Goal: Task Accomplishment & Management: Complete application form

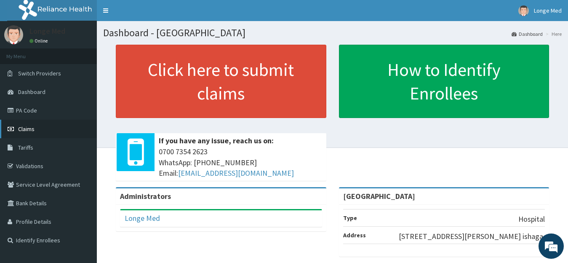
click at [29, 126] on span "Claims" at bounding box center [26, 129] width 16 height 8
click at [30, 130] on span "Claims" at bounding box center [26, 129] width 16 height 8
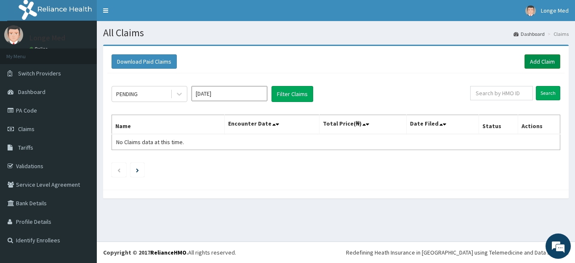
click at [544, 63] on link "Add Claim" at bounding box center [542, 61] width 36 height 14
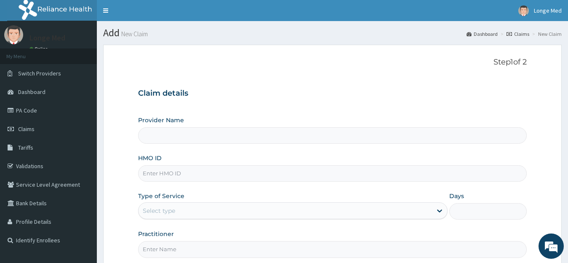
type input "[GEOGRAPHIC_DATA]"
click at [157, 174] on input "HMO ID" at bounding box center [332, 173] width 389 height 16
type input "e"
type input "ELN/10154/B"
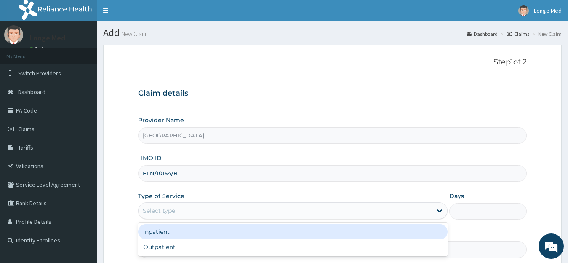
click at [151, 211] on div "Select type" at bounding box center [159, 210] width 32 height 8
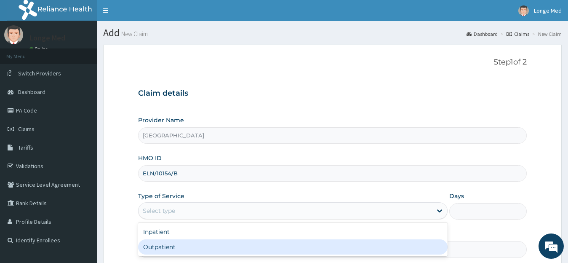
click at [157, 246] on div "Outpatient" at bounding box center [293, 246] width 310 height 15
type input "1"
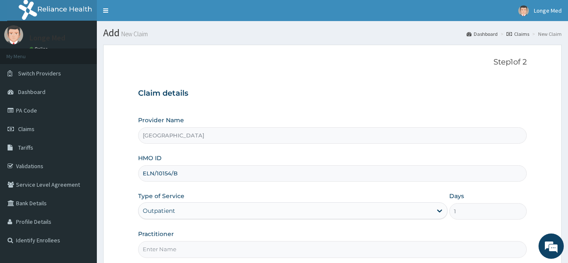
click at [162, 244] on input "Practitioner" at bounding box center [332, 249] width 389 height 16
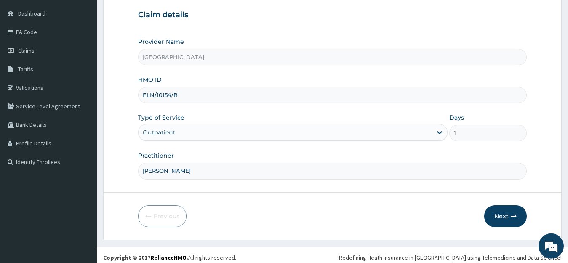
scroll to position [83, 0]
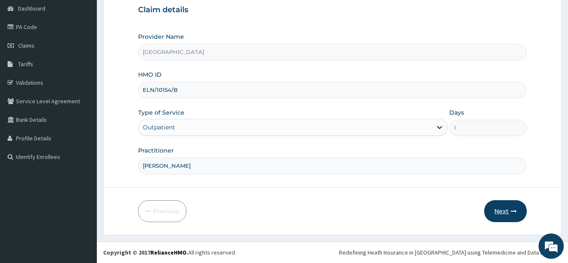
type input "DR ALFRED"
click at [496, 215] on button "Next" at bounding box center [505, 211] width 43 height 22
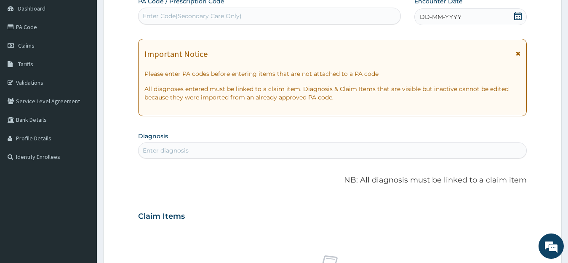
click at [516, 19] on icon at bounding box center [518, 16] width 8 height 8
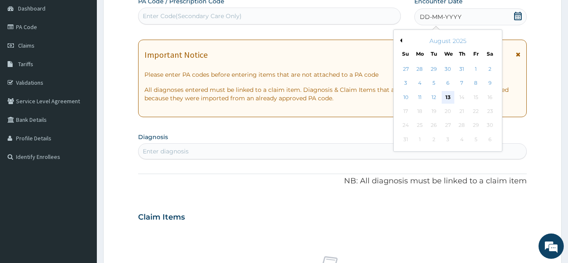
click at [447, 102] on div "13" at bounding box center [447, 97] width 13 height 13
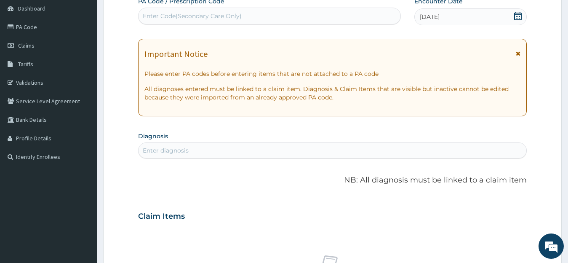
click at [210, 146] on div "Enter diagnosis" at bounding box center [332, 150] width 388 height 13
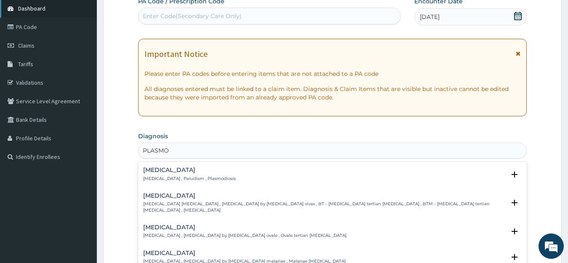
type input "PLASMOD"
click at [155, 170] on h4 "Malaria" at bounding box center [189, 170] width 93 height 6
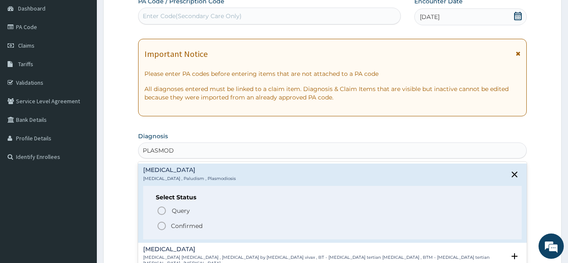
click at [162, 229] on circle "status option filled" at bounding box center [162, 226] width 8 height 8
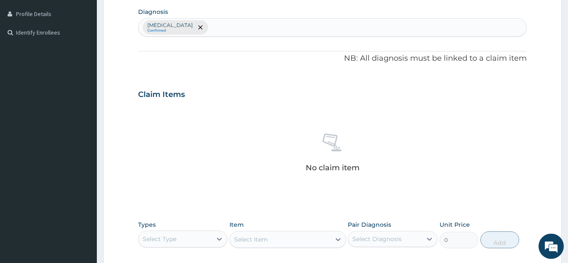
scroll to position [225, 0]
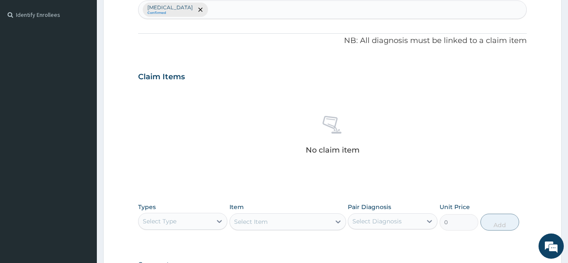
click at [178, 220] on div "Select Type" at bounding box center [175, 220] width 74 height 13
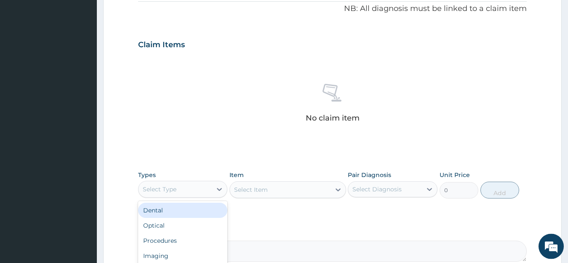
scroll to position [344, 0]
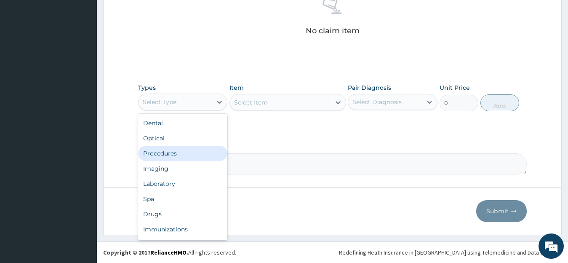
click at [172, 149] on div "Procedures" at bounding box center [183, 153] width 90 height 15
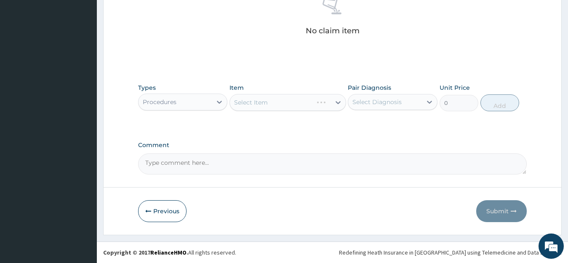
click at [280, 112] on div "Types Procedures Item Select Item Pair Diagnosis Select Diagnosis Unit Price 0 …" at bounding box center [332, 97] width 389 height 36
click at [292, 102] on div "Select Item" at bounding box center [287, 102] width 117 height 17
click at [292, 102] on div "Select Item" at bounding box center [280, 102] width 101 height 13
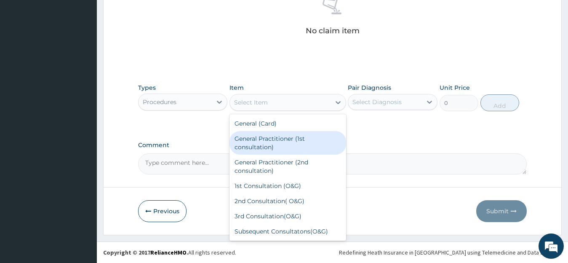
click at [282, 141] on div "General Practitioner (1st consultation)" at bounding box center [287, 143] width 117 height 24
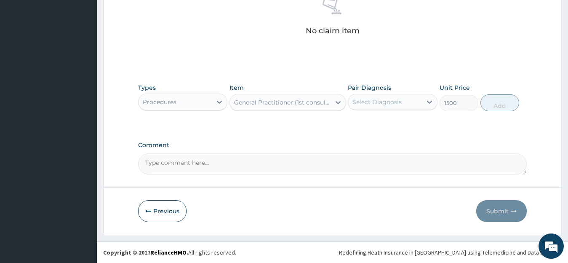
type input "1500"
click at [383, 100] on div "Select Diagnosis" at bounding box center [376, 102] width 49 height 8
click at [382, 124] on label "Malaria" at bounding box center [387, 122] width 52 height 8
checkbox input "true"
click at [503, 108] on button "Add" at bounding box center [499, 102] width 39 height 17
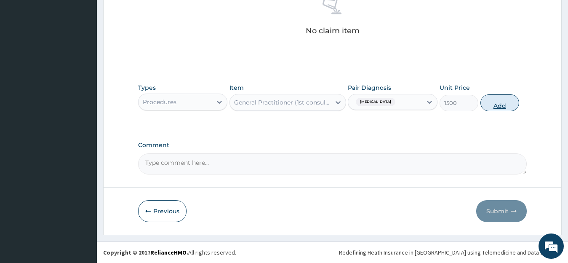
type input "0"
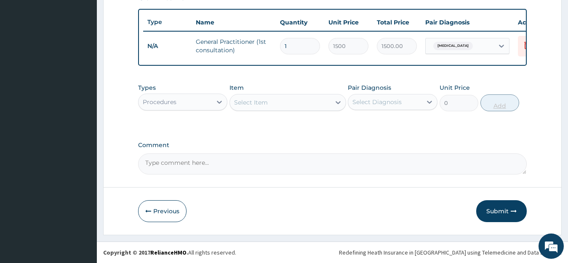
scroll to position [311, 0]
click at [211, 106] on div "Procedures" at bounding box center [175, 101] width 74 height 13
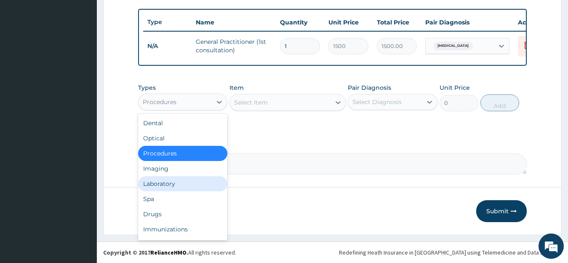
click at [192, 177] on div "Laboratory" at bounding box center [183, 183] width 90 height 15
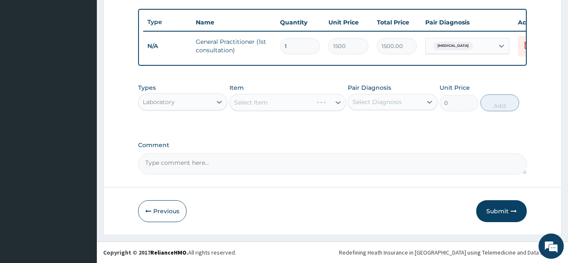
click at [294, 104] on div "Select Item" at bounding box center [287, 102] width 117 height 17
click at [294, 104] on div "Select Item" at bounding box center [280, 102] width 101 height 13
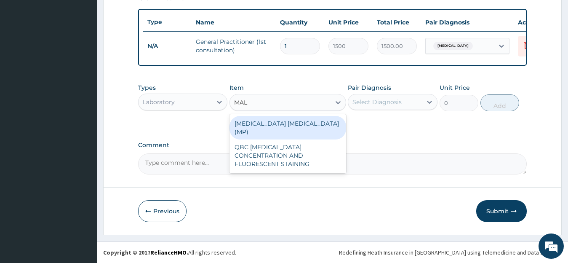
type input "MALA"
click at [293, 125] on div "[MEDICAL_DATA] [MEDICAL_DATA] (MP)" at bounding box center [287, 128] width 117 height 24
type input "728"
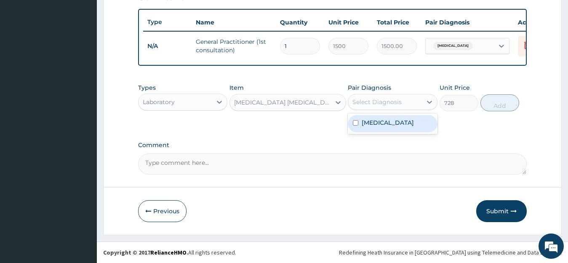
click at [382, 101] on div "Select Diagnosis" at bounding box center [376, 102] width 49 height 8
click at [383, 127] on div "Malaria" at bounding box center [393, 123] width 90 height 17
checkbox input "true"
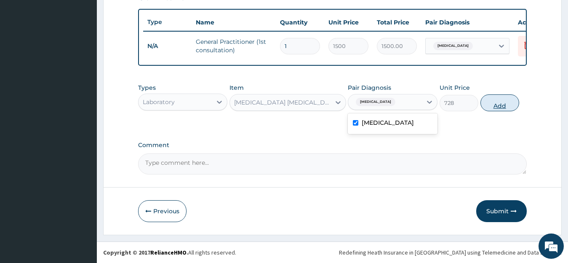
click at [510, 104] on button "Add" at bounding box center [499, 102] width 39 height 17
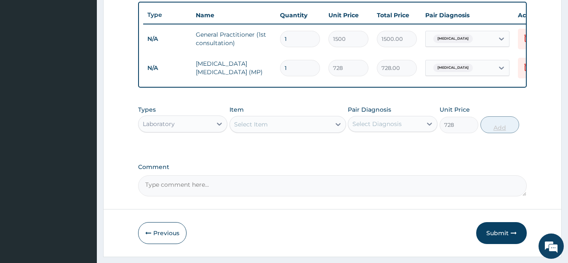
type input "0"
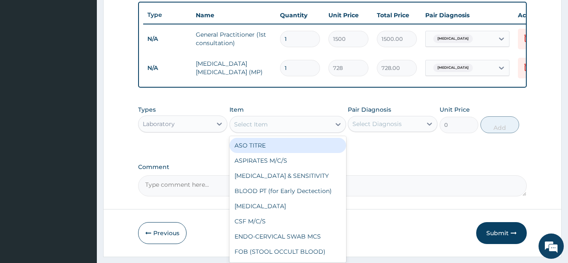
click at [268, 131] on div "Select Item" at bounding box center [280, 123] width 101 height 13
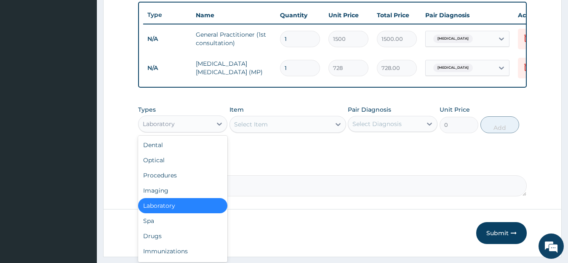
click at [196, 130] on div "Laboratory" at bounding box center [175, 123] width 74 height 13
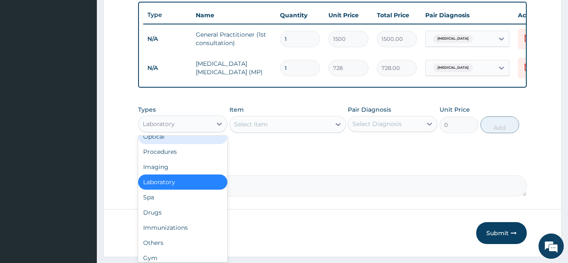
scroll to position [29, 0]
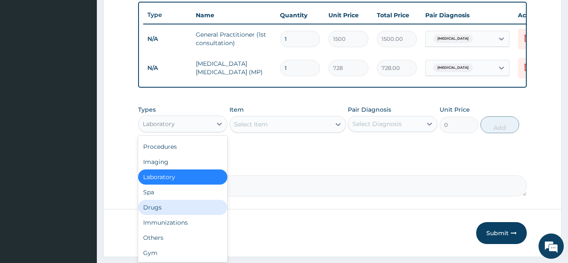
click at [162, 213] on div "Drugs" at bounding box center [183, 206] width 90 height 15
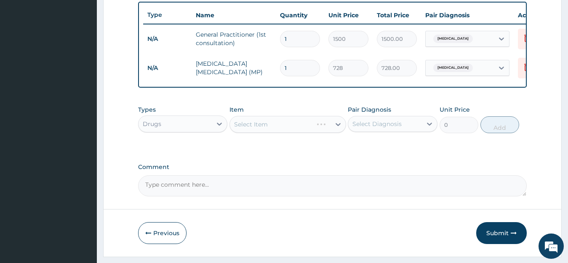
click at [260, 133] on div "Select Item" at bounding box center [287, 124] width 117 height 17
click at [260, 131] on div "Select Item" at bounding box center [280, 123] width 101 height 13
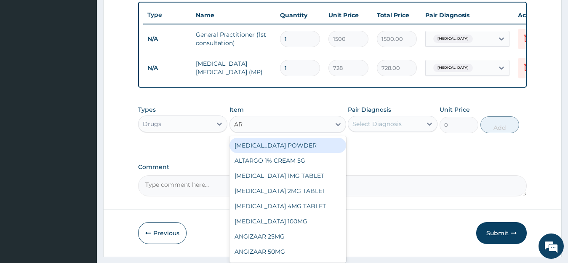
type input "ART"
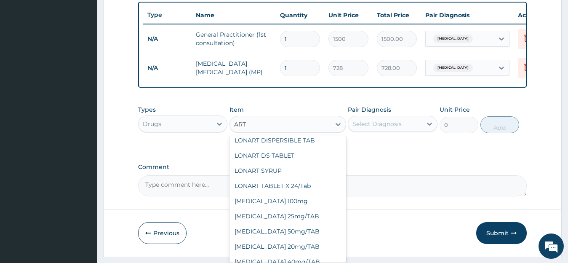
scroll to position [660, 0]
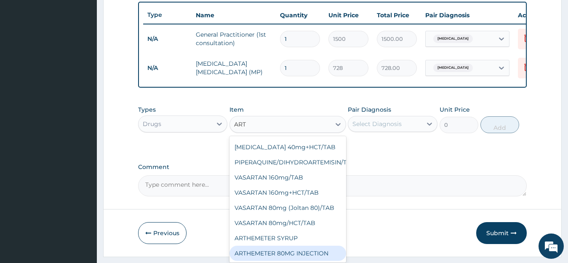
click at [303, 252] on div "ARTHEMETER 80MG INJECTION" at bounding box center [287, 252] width 117 height 15
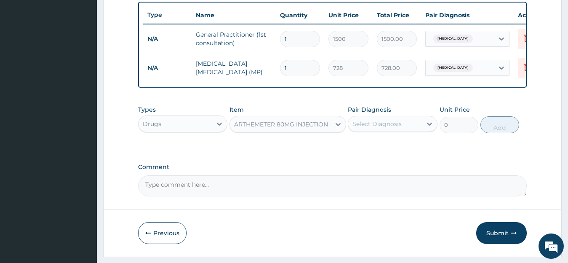
type input "1000"
click at [418, 128] on div "Select Diagnosis" at bounding box center [385, 123] width 74 height 13
click at [419, 153] on div "Malaria" at bounding box center [393, 145] width 90 height 17
checkbox input "true"
click at [510, 130] on button "Add" at bounding box center [499, 124] width 39 height 17
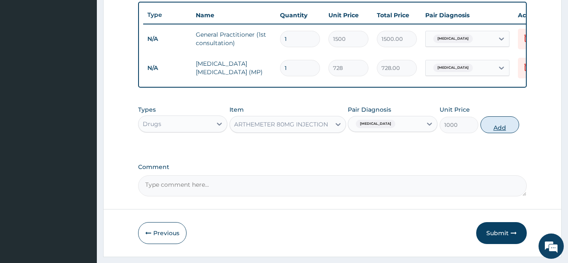
type input "0"
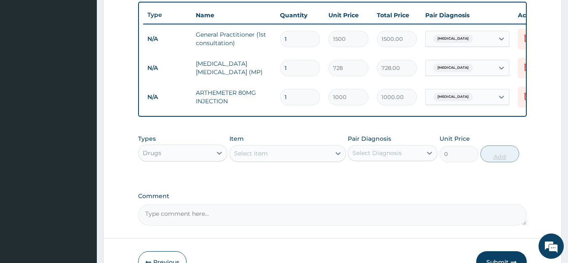
type input "0.00"
type input "6"
type input "6000.00"
type input "6"
click at [304, 157] on div "Select Item" at bounding box center [280, 152] width 101 height 13
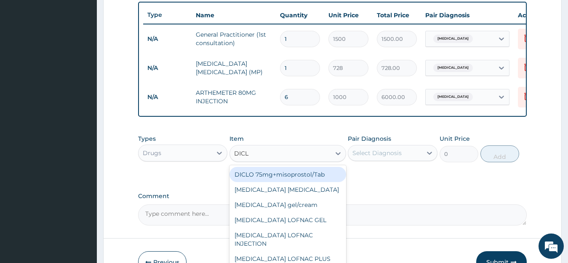
type input "DICLO"
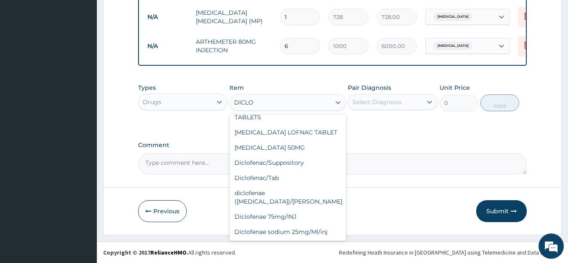
scroll to position [106, 0]
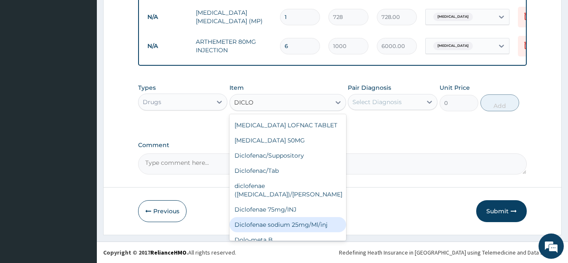
click at [303, 217] on div "Diclofenae sodium 25mg/Ml/inj" at bounding box center [287, 224] width 117 height 15
type input "238.87"
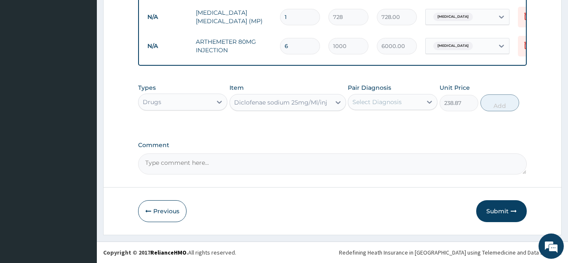
click at [391, 103] on div "Select Diagnosis" at bounding box center [376, 102] width 49 height 8
click at [396, 126] on div "Malaria" at bounding box center [393, 123] width 90 height 17
checkbox input "true"
click at [499, 112] on div "Types Drugs Item Diclofenae sodium 25mg/Ml/inj Pair Diagnosis Malaria Unit Pric…" at bounding box center [332, 97] width 389 height 36
click at [499, 106] on button "Add" at bounding box center [499, 102] width 39 height 17
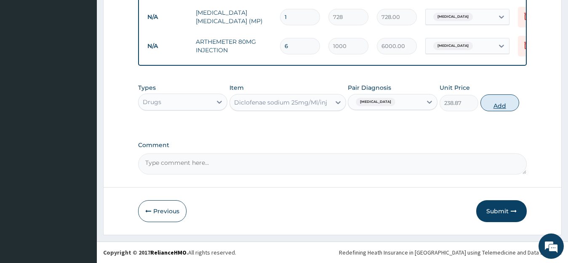
type input "0"
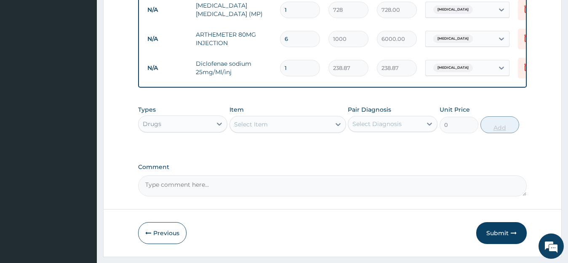
type input "10"
type input "2388.70"
type input "10"
click at [283, 137] on div "Types Drugs Item Select Item Pair Diagnosis Select Diagnosis Unit Price 0 Add" at bounding box center [332, 119] width 389 height 36
click at [285, 131] on div "Select Item" at bounding box center [280, 123] width 101 height 13
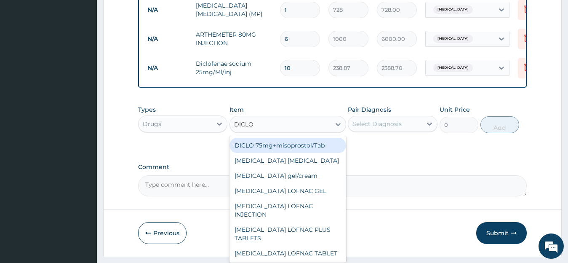
type input "DICLO"
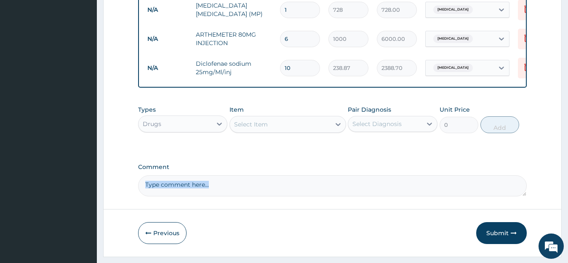
drag, startPoint x: 347, startPoint y: 179, endPoint x: 341, endPoint y: 214, distance: 35.0
click at [317, 131] on div "Select Item" at bounding box center [280, 123] width 101 height 13
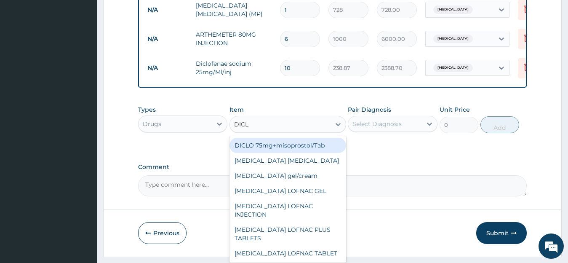
type input "DICLO"
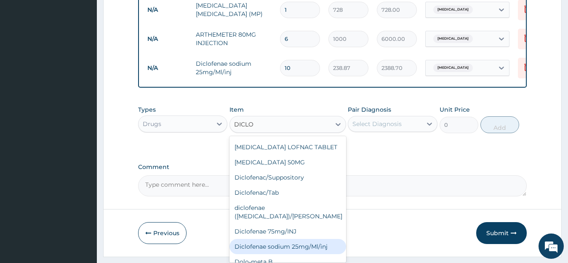
click at [307, 239] on div "Diclofenae sodium 25mg/Ml/inj" at bounding box center [287, 246] width 117 height 15
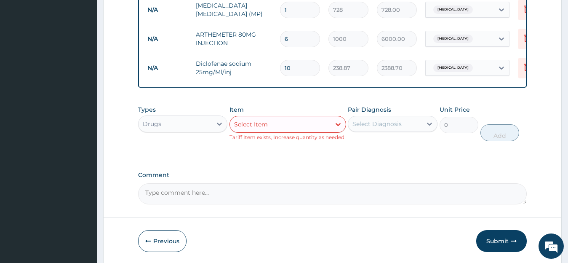
click at [317, 131] on div "Select Item" at bounding box center [280, 123] width 101 height 13
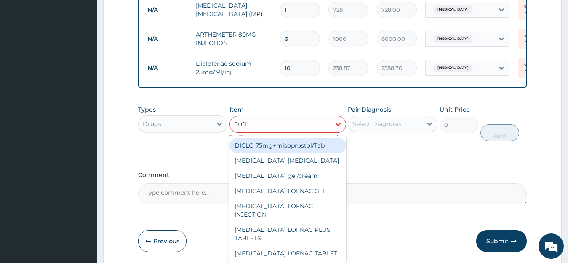
type input "DICLO"
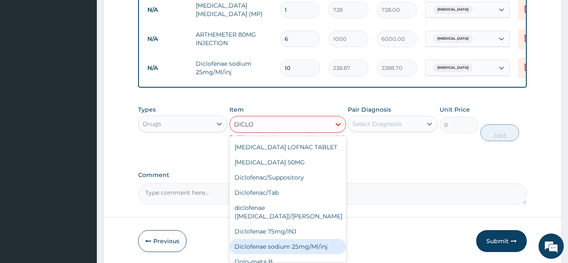
click at [316, 239] on div "Diclofenae sodium 25mg/Ml/inj" at bounding box center [287, 246] width 117 height 15
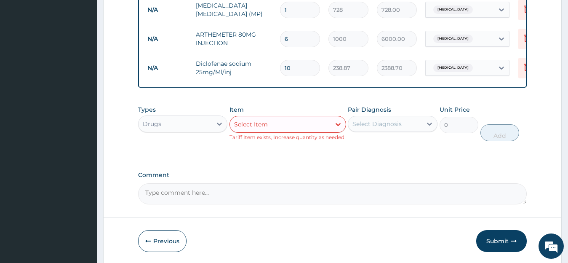
click at [291, 70] on input "10" at bounding box center [300, 68] width 40 height 16
type input "1"
type input "238.87"
type input "0.00"
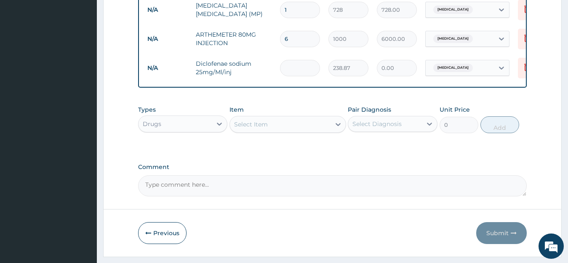
type input "3"
type input "716.61"
type input "3"
click at [264, 128] on div "Select Item" at bounding box center [251, 124] width 34 height 8
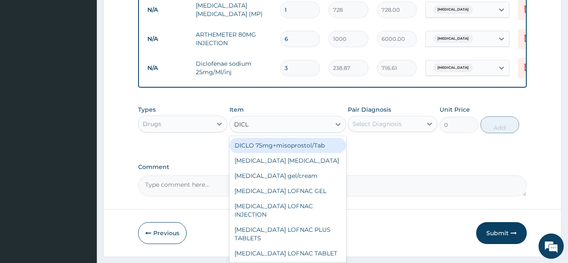
type input "DICLO"
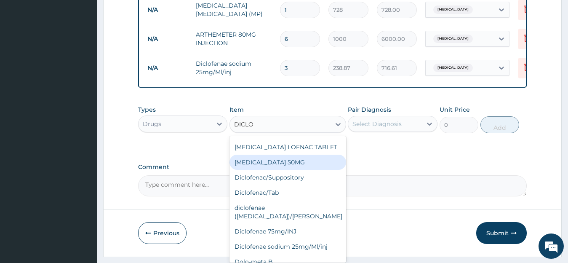
click at [310, 161] on div "[MEDICAL_DATA] 50MG" at bounding box center [287, 161] width 117 height 15
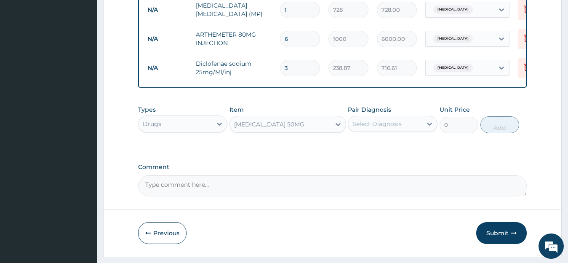
type input "11.6"
click at [390, 128] on div "Select Diagnosis" at bounding box center [376, 124] width 49 height 8
click at [395, 154] on div "Malaria" at bounding box center [393, 145] width 90 height 17
checkbox input "true"
click at [511, 128] on button "Add" at bounding box center [499, 124] width 39 height 17
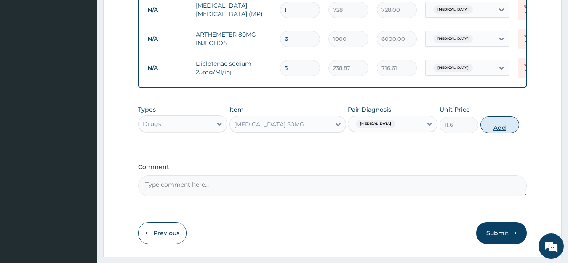
type input "0"
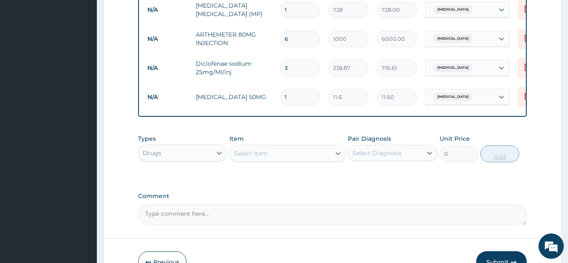
type input "10"
type input "116.00"
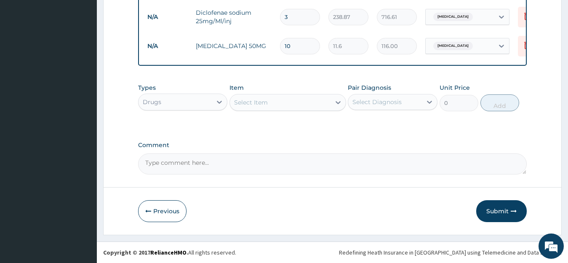
scroll to position [428, 0]
type input "10"
click at [503, 209] on button "Submit" at bounding box center [501, 211] width 50 height 22
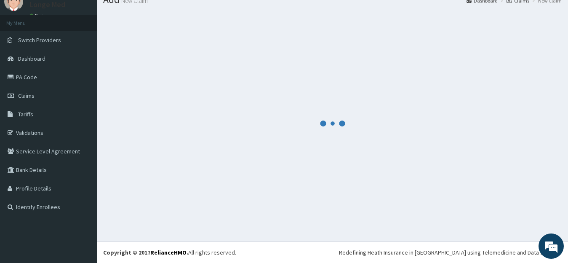
scroll to position [33, 0]
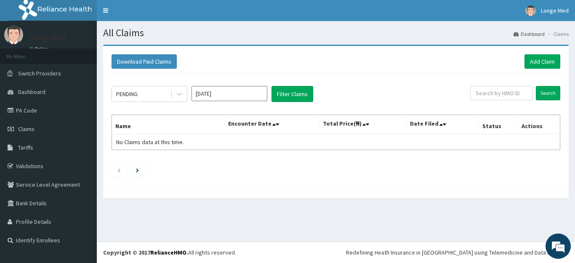
click at [503, 209] on section "Download Paid Claims Add Claim × Note you can only download claims within a max…" at bounding box center [336, 125] width 478 height 175
click at [545, 64] on link "Add Claim" at bounding box center [542, 61] width 36 height 14
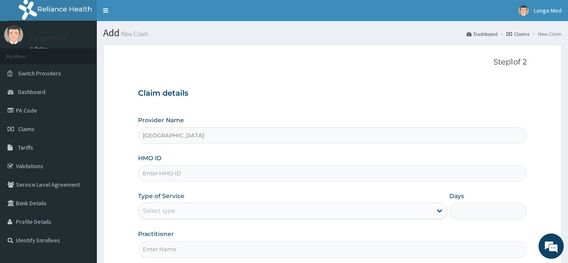
type input "[GEOGRAPHIC_DATA]"
click at [164, 177] on input "HMO ID" at bounding box center [332, 173] width 389 height 16
type input "LTG/10020/C"
click at [182, 207] on div "Select type" at bounding box center [285, 210] width 294 height 13
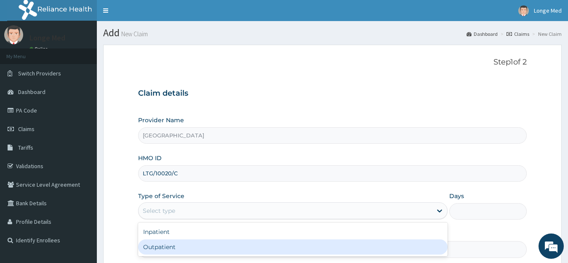
click at [171, 246] on div "Outpatient" at bounding box center [293, 246] width 310 height 15
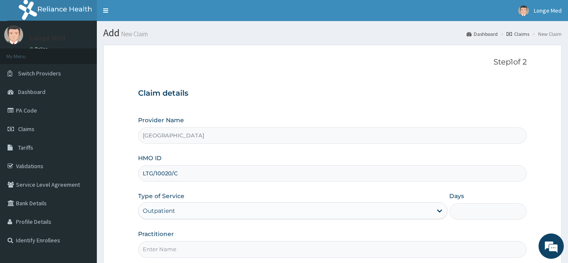
type input "1"
click at [162, 255] on input "Practitioner" at bounding box center [332, 249] width 389 height 16
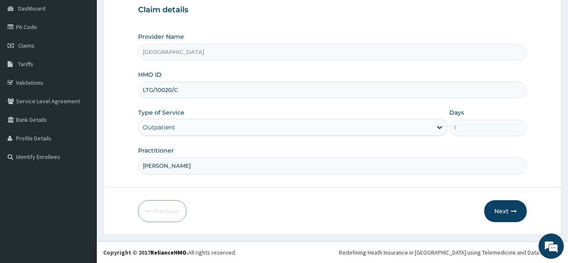
type input "DR ALFRED"
click at [565, 155] on section "Step 1 of 2 Claim details Provider Name Longe Medical Centre HMO ID LTG/10020/C…" at bounding box center [332, 98] width 471 height 286
click at [506, 212] on button "Next" at bounding box center [505, 211] width 43 height 22
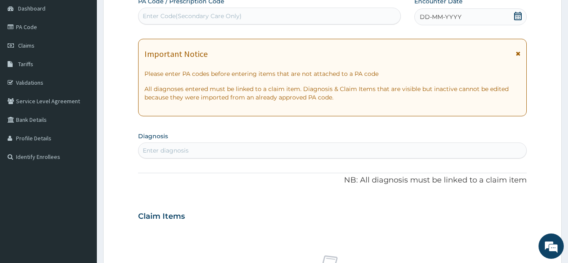
click at [518, 16] on icon at bounding box center [518, 16] width 8 height 8
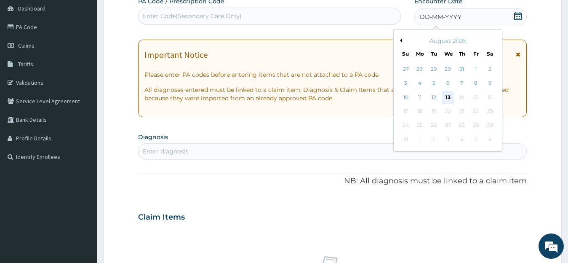
click at [444, 97] on div "13" at bounding box center [447, 97] width 13 height 13
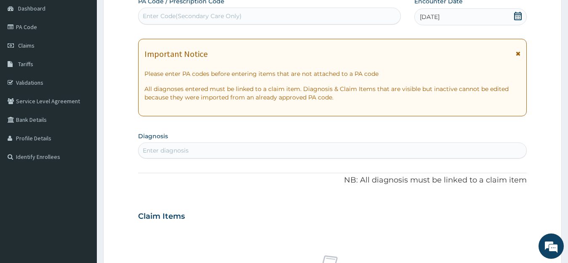
click at [162, 150] on div "Enter diagnosis" at bounding box center [166, 150] width 46 height 8
click at [27, 46] on span "Claims" at bounding box center [26, 46] width 16 height 8
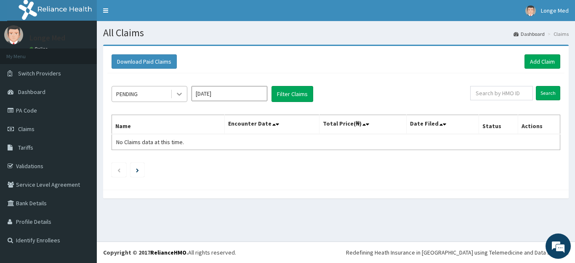
click at [186, 96] on div at bounding box center [179, 93] width 15 height 15
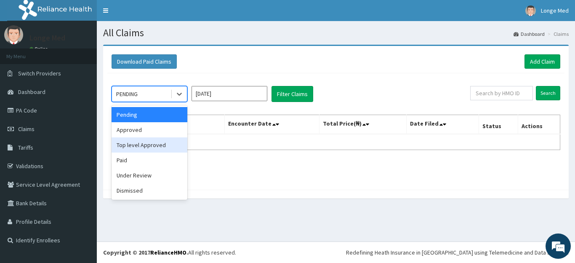
click at [161, 146] on div "Top level Approved" at bounding box center [150, 144] width 76 height 15
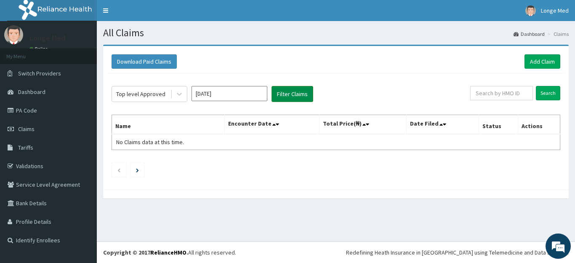
click at [284, 94] on button "Filter Claims" at bounding box center [292, 94] width 42 height 16
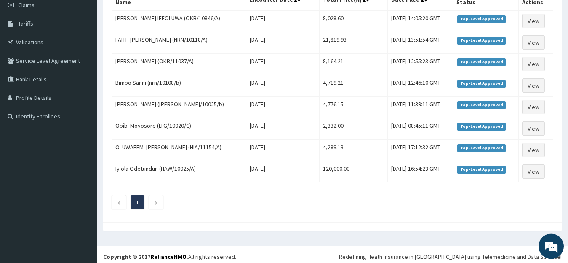
scroll to position [127, 0]
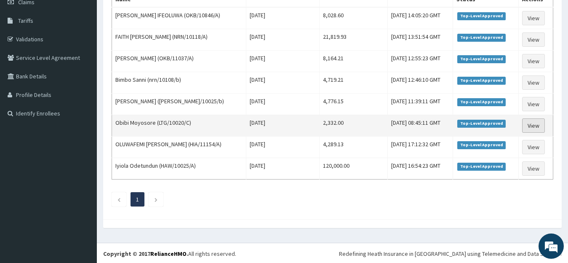
click at [535, 130] on link "View" at bounding box center [533, 125] width 23 height 14
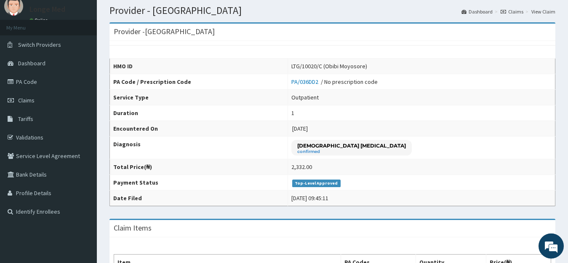
scroll to position [4, 0]
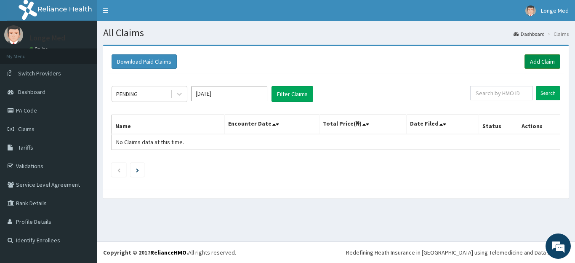
click at [541, 61] on link "Add Claim" at bounding box center [542, 61] width 36 height 14
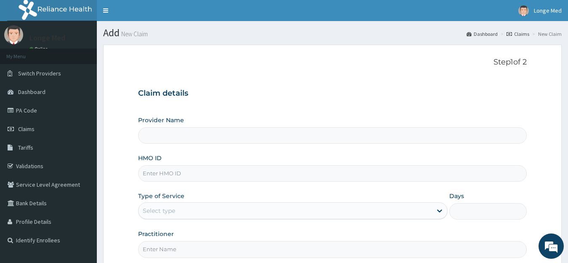
type input "[GEOGRAPHIC_DATA]"
click at [152, 177] on input "HMO ID" at bounding box center [332, 173] width 389 height 16
type input "LTG/10020/C"
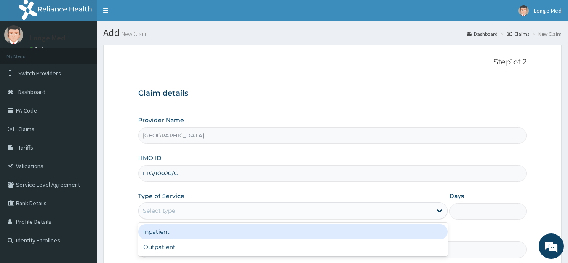
click at [175, 210] on div "Select type" at bounding box center [159, 210] width 32 height 8
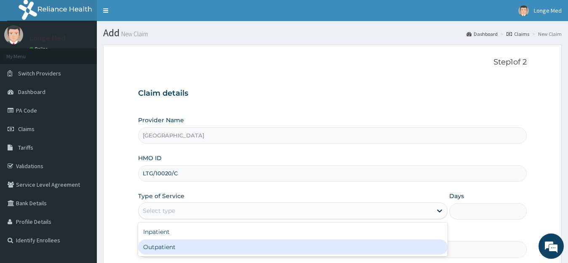
click at [175, 244] on div "Outpatient" at bounding box center [293, 246] width 310 height 15
type input "1"
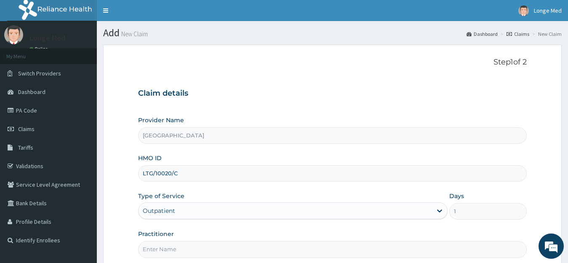
click at [175, 250] on input "Practitioner" at bounding box center [332, 249] width 389 height 16
click at [151, 249] on input "DRALFRD" at bounding box center [332, 249] width 389 height 16
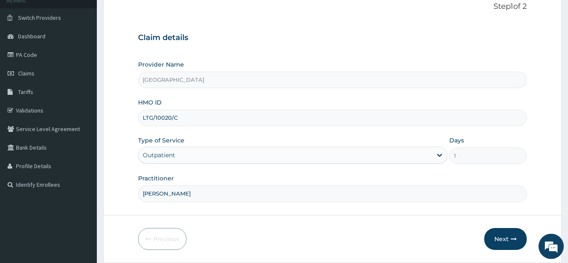
scroll to position [56, 0]
type input "[PERSON_NAME]"
click at [495, 236] on button "Next" at bounding box center [505, 238] width 43 height 22
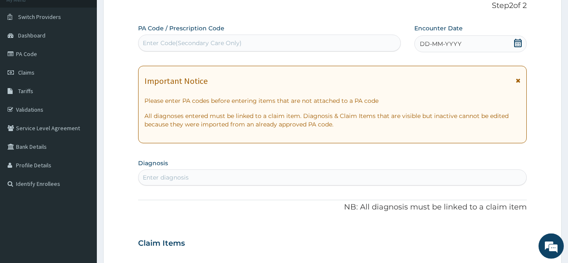
click at [518, 45] on icon at bounding box center [518, 43] width 8 height 8
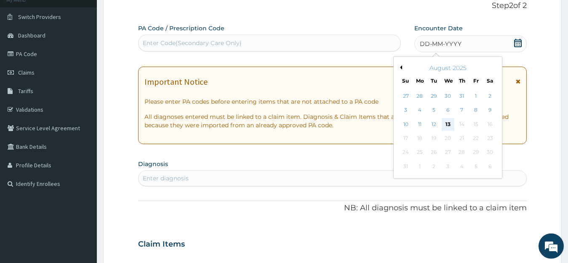
click at [451, 126] on div "13" at bounding box center [447, 124] width 13 height 13
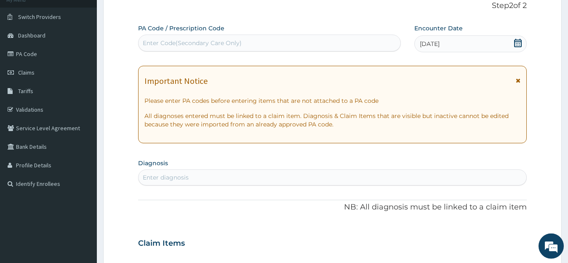
click at [206, 178] on div "Enter diagnosis" at bounding box center [332, 176] width 388 height 13
type input "PELVIC INFLA"
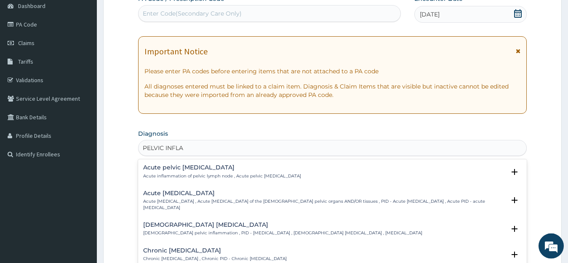
scroll to position [118, 0]
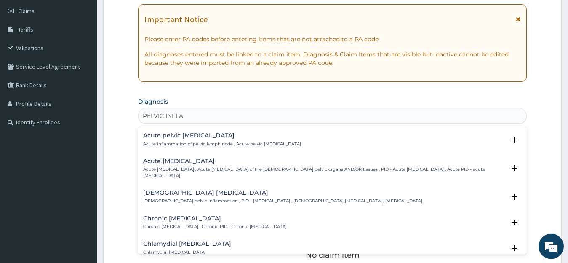
click at [239, 199] on p "[DEMOGRAPHIC_DATA] pelvic inflammation , PID - [MEDICAL_DATA] , [DEMOGRAPHIC_DA…" at bounding box center [282, 201] width 279 height 6
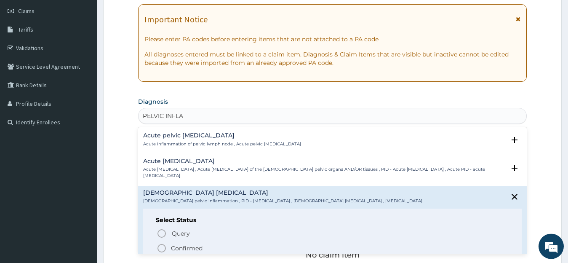
click at [158, 249] on circle "status option filled" at bounding box center [162, 248] width 8 height 8
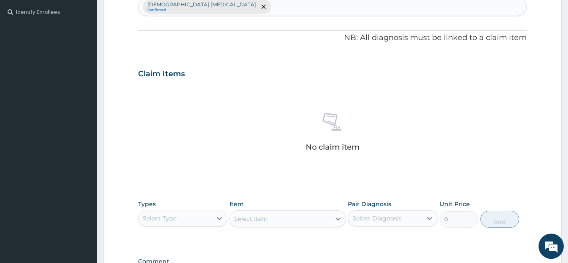
scroll to position [255, 0]
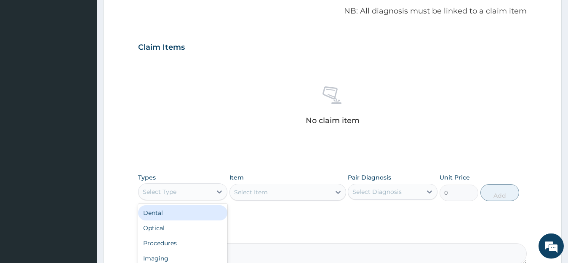
click at [199, 189] on div "Select Type" at bounding box center [175, 191] width 74 height 13
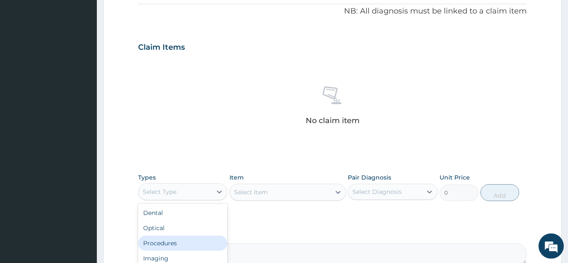
click at [187, 242] on div "Procedures" at bounding box center [183, 242] width 90 height 15
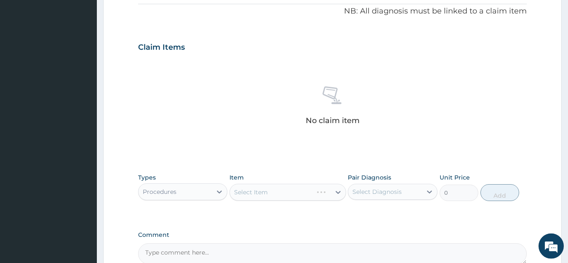
click at [275, 189] on div "Select Item" at bounding box center [287, 191] width 117 height 17
click at [275, 191] on div "Select Item" at bounding box center [287, 191] width 117 height 17
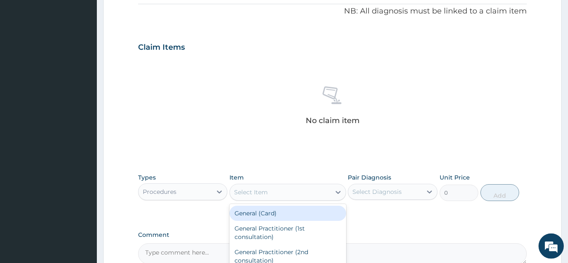
click at [275, 191] on div "Select Item" at bounding box center [280, 191] width 101 height 13
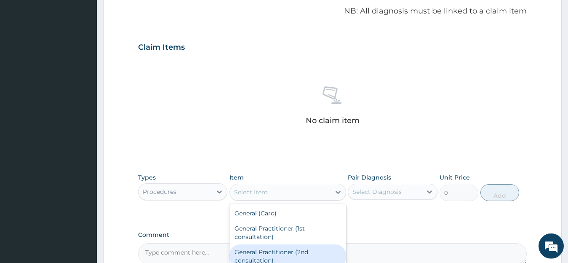
click at [283, 248] on div "General Practitioner (2nd consultation)" at bounding box center [287, 256] width 117 height 24
type input "800"
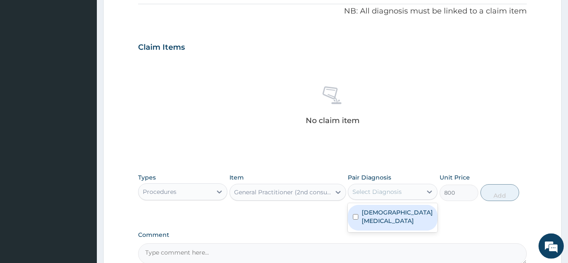
click at [398, 187] on div "Select Diagnosis" at bounding box center [376, 191] width 49 height 8
click at [389, 213] on label "[DEMOGRAPHIC_DATA] [MEDICAL_DATA]" at bounding box center [396, 216] width 71 height 17
checkbox input "true"
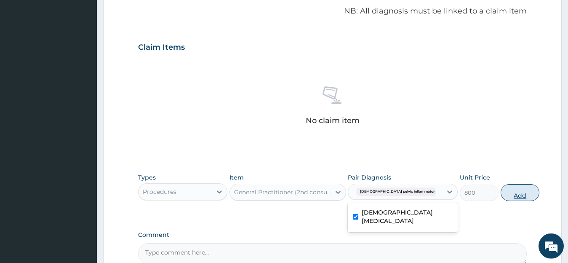
click at [513, 196] on button "Add" at bounding box center [519, 192] width 39 height 17
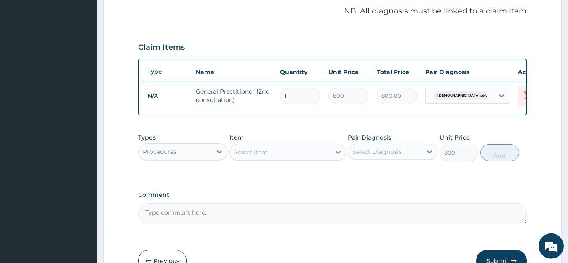
type input "0"
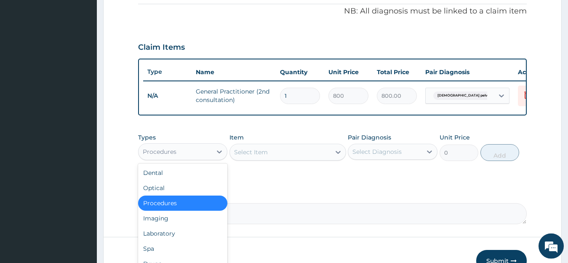
click at [192, 158] on div "Procedures" at bounding box center [175, 151] width 74 height 13
click at [185, 239] on div "Laboratory" at bounding box center [183, 233] width 90 height 15
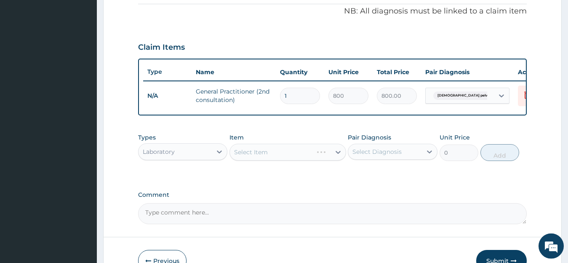
click at [318, 160] on div "Select Item" at bounding box center [287, 152] width 117 height 17
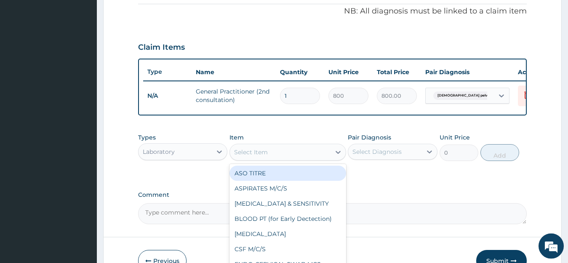
click at [318, 159] on div "Select Item" at bounding box center [280, 151] width 101 height 13
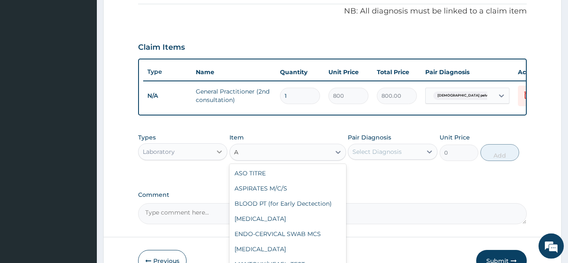
type input "A"
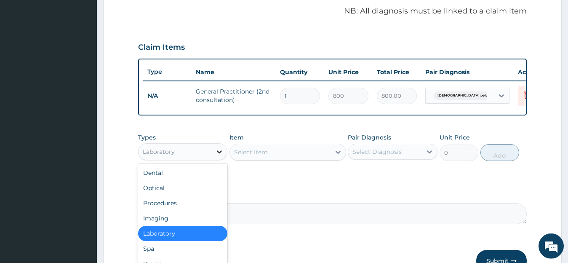
click at [214, 157] on div at bounding box center [219, 151] width 15 height 15
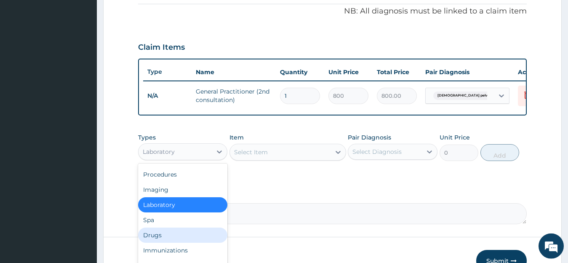
click at [151, 235] on div "Drugs" at bounding box center [183, 234] width 90 height 15
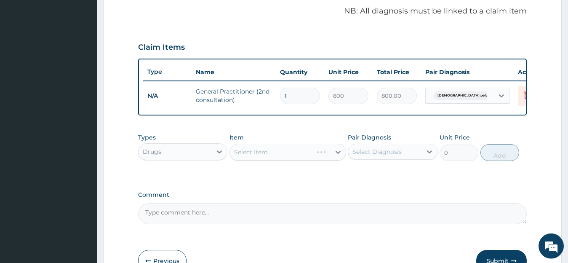
click at [284, 153] on div "Select Item" at bounding box center [287, 152] width 117 height 17
click at [311, 160] on div "Select Item" at bounding box center [287, 152] width 117 height 17
click at [336, 156] on icon at bounding box center [338, 152] width 8 height 8
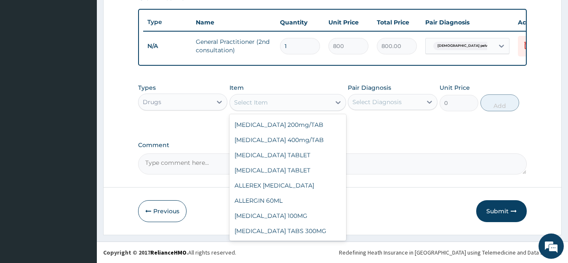
scroll to position [0, 0]
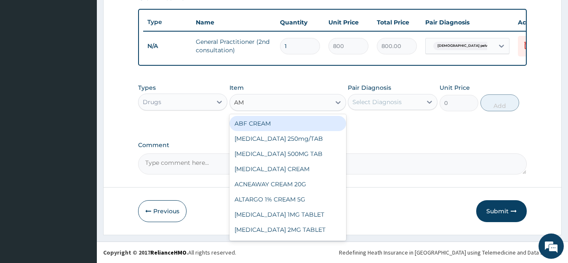
type input "AMO"
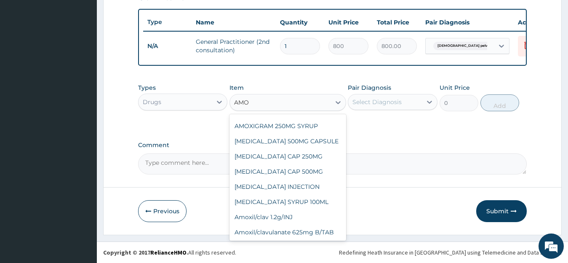
scroll to position [303, 0]
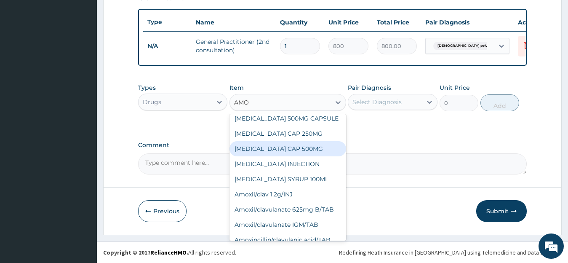
click at [299, 149] on div "[MEDICAL_DATA] CAP 500MG" at bounding box center [287, 148] width 117 height 15
type input "81.9"
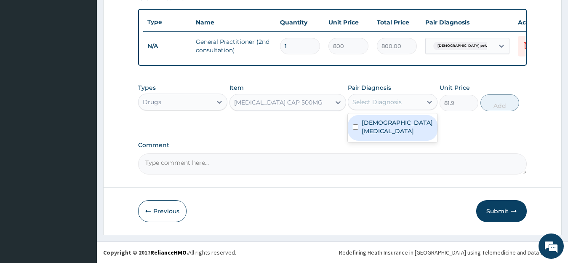
click at [410, 101] on div "Select Diagnosis" at bounding box center [385, 101] width 74 height 13
click at [409, 125] on label "[DEMOGRAPHIC_DATA] [MEDICAL_DATA]" at bounding box center [396, 126] width 71 height 17
checkbox input "true"
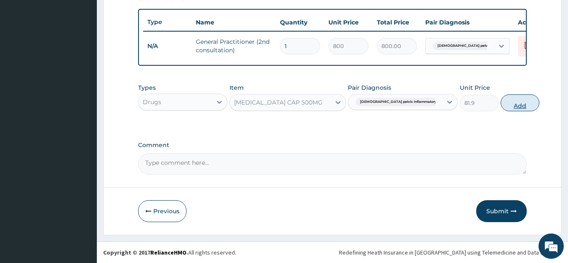
click at [505, 107] on button "Add" at bounding box center [519, 102] width 39 height 17
type input "0"
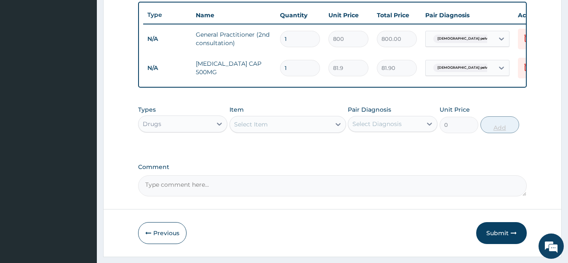
type input "15"
type input "1228.50"
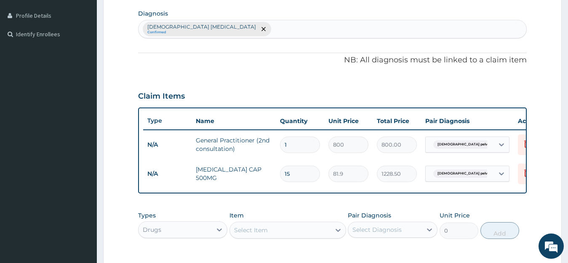
scroll to position [180, 0]
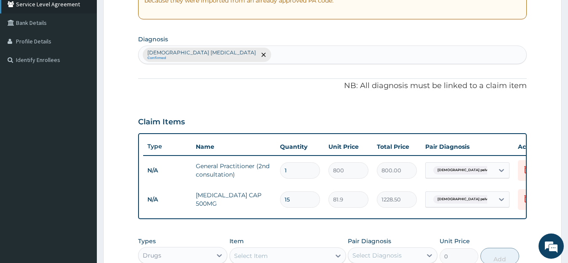
type input "15"
